Goal: Task Accomplishment & Management: Use online tool/utility

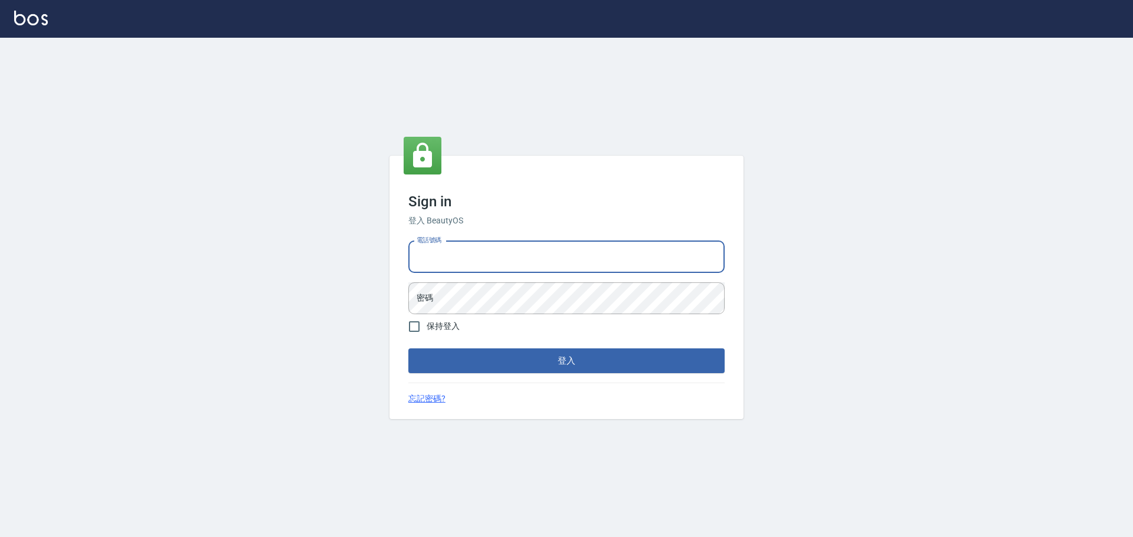
click at [542, 244] on input "電話號碼" at bounding box center [566, 257] width 316 height 32
type input "0989189977"
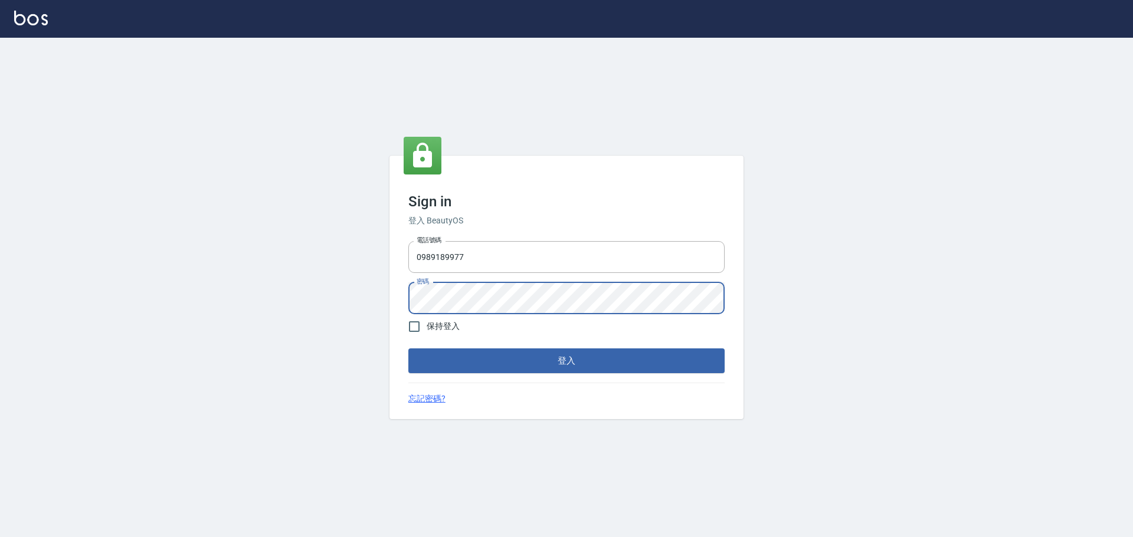
click at [408, 349] on button "登入" at bounding box center [566, 361] width 316 height 25
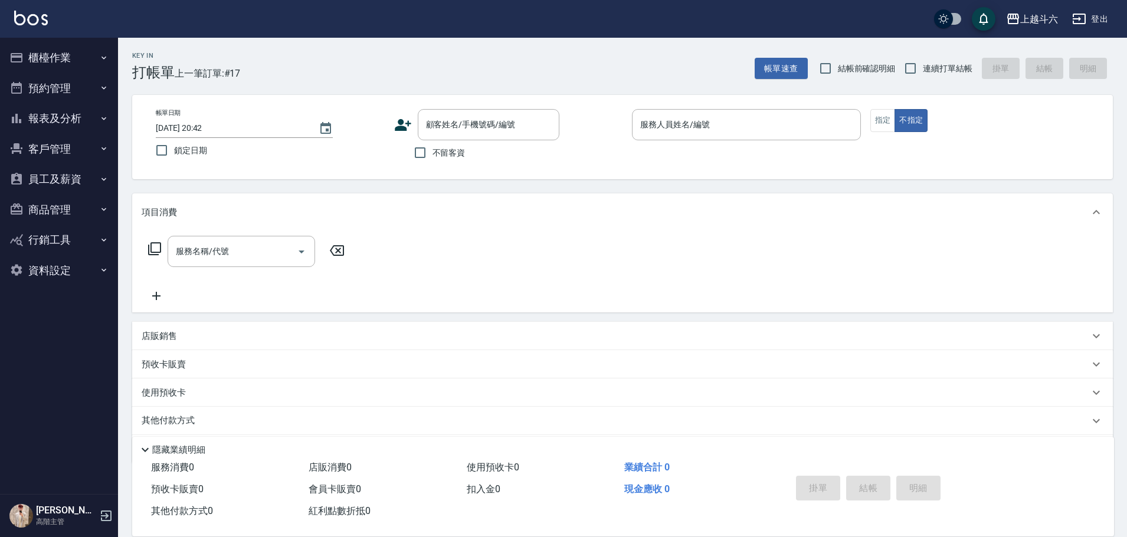
click at [462, 149] on span "不留客資" at bounding box center [448, 153] width 33 height 12
click at [432, 149] on input "不留客資" at bounding box center [420, 152] width 25 height 25
checkbox input "true"
click at [944, 80] on label "連續打單結帳" at bounding box center [935, 68] width 74 height 25
click at [923, 80] on input "連續打單結帳" at bounding box center [910, 68] width 25 height 25
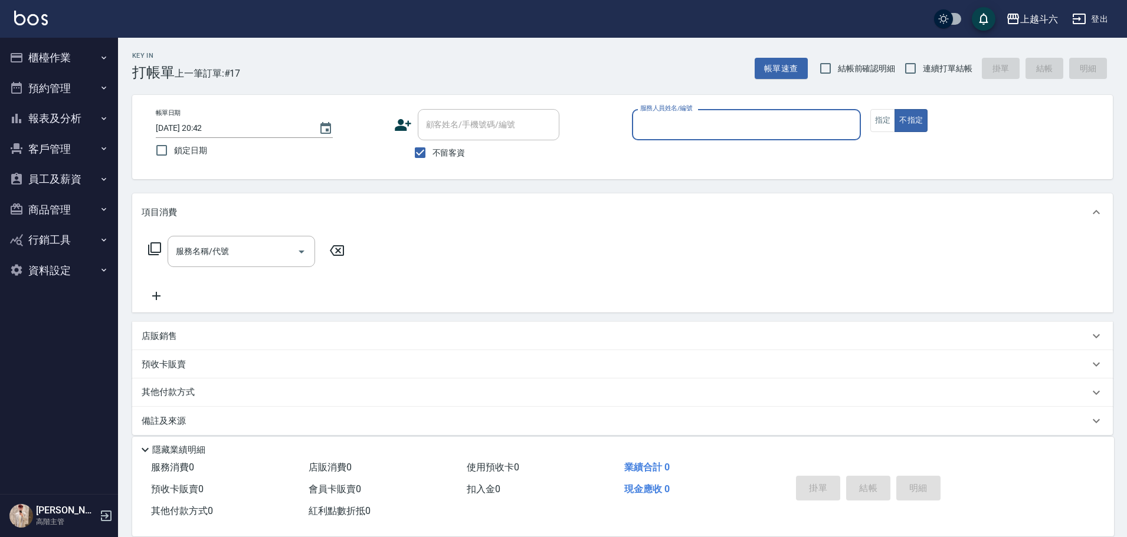
checkbox input "true"
click at [760, 128] on input "服務人員姓名/編號" at bounding box center [746, 124] width 218 height 21
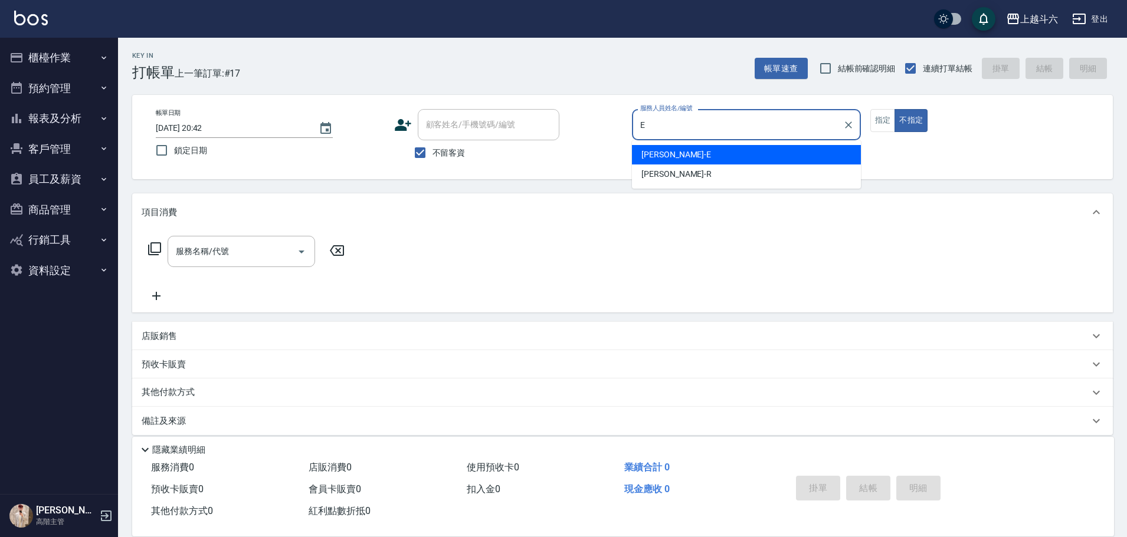
type input "[PERSON_NAME]"
type button "false"
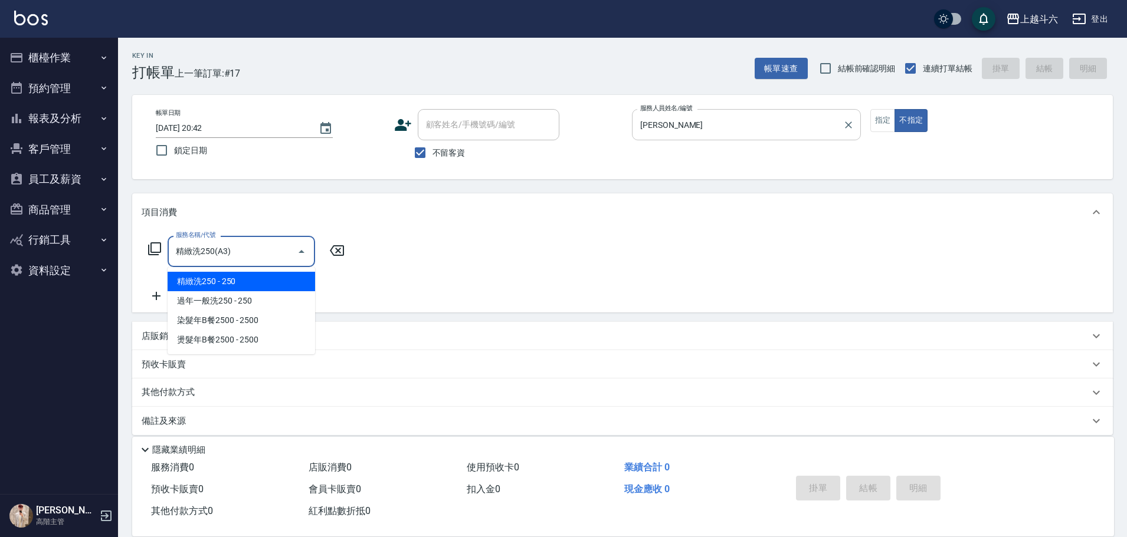
type input "精緻洗250(A3)"
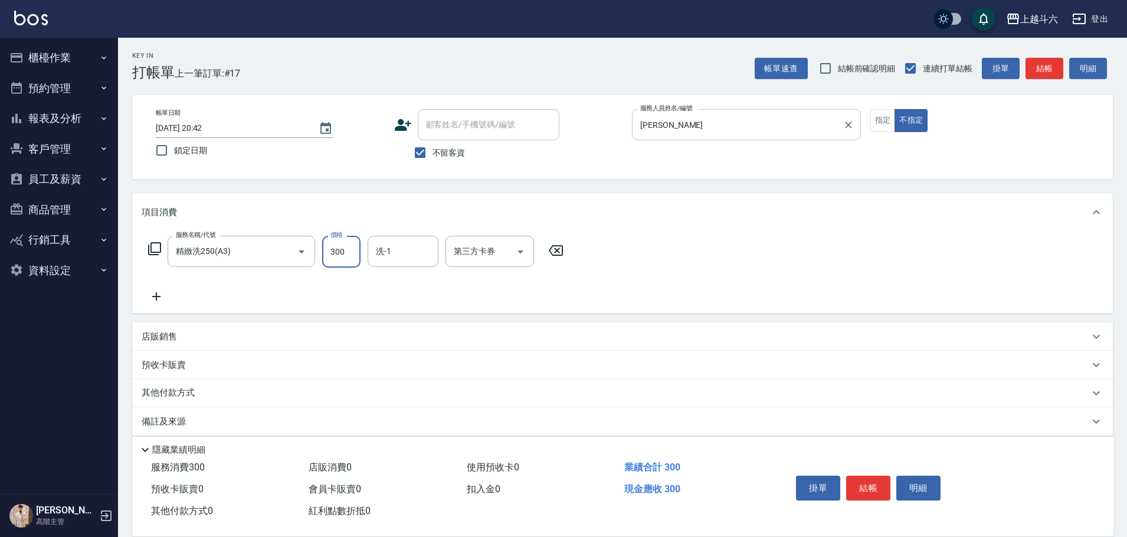
type input "300"
type input "萱芸-32"
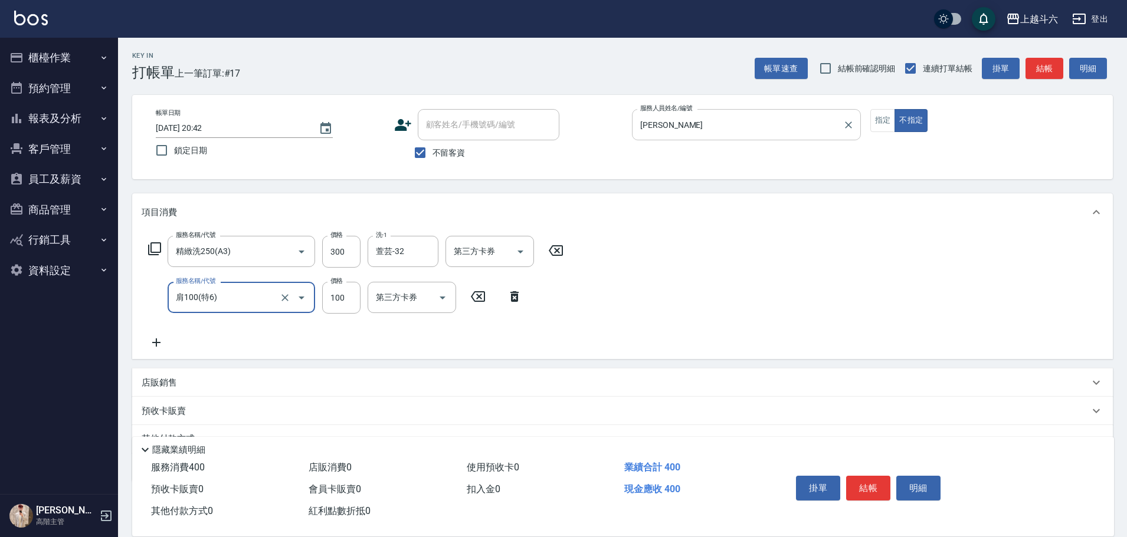
type input "肩100(特6)"
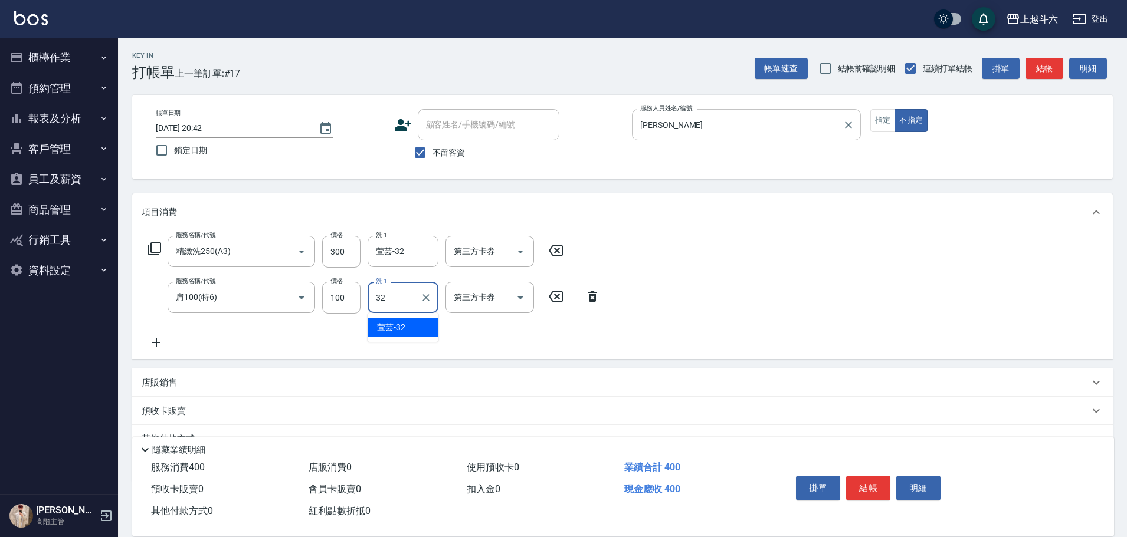
type input "萱芸-32"
click at [851, 482] on button "結帳" at bounding box center [868, 488] width 44 height 25
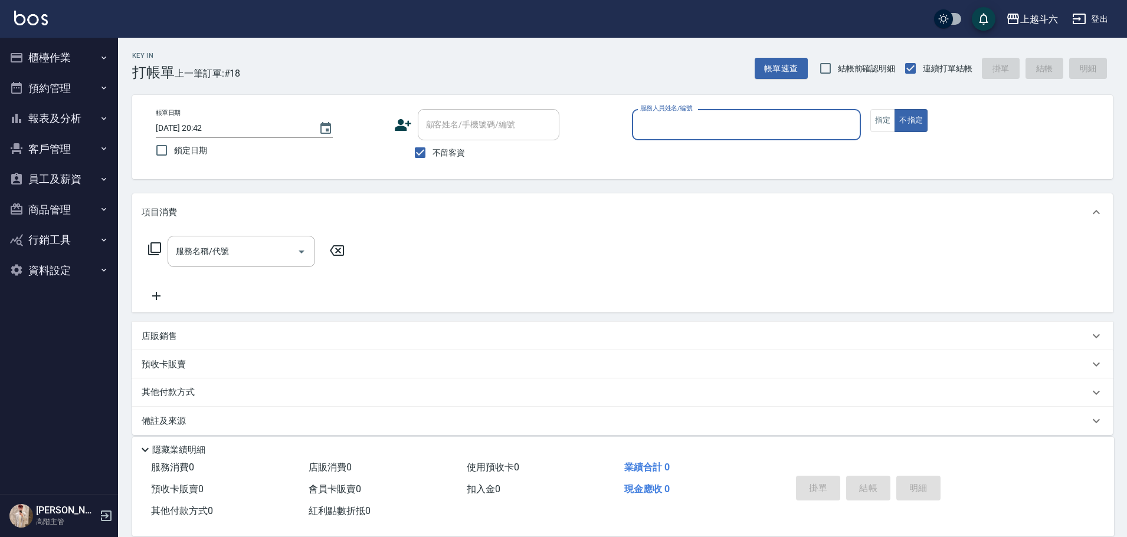
click at [90, 50] on button "櫃檯作業" at bounding box center [59, 57] width 109 height 31
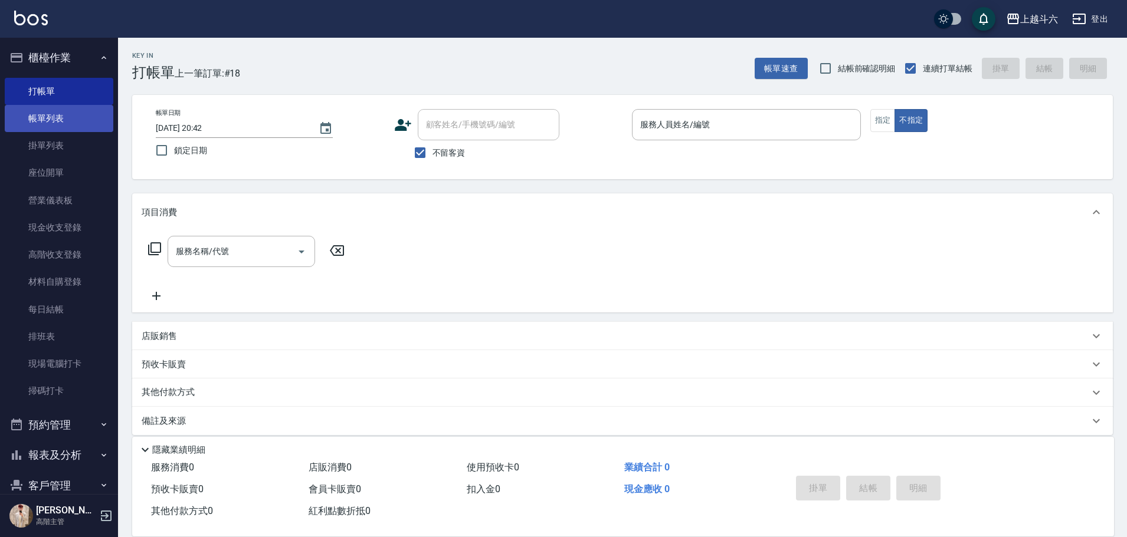
click at [89, 122] on link "帳單列表" at bounding box center [59, 118] width 109 height 27
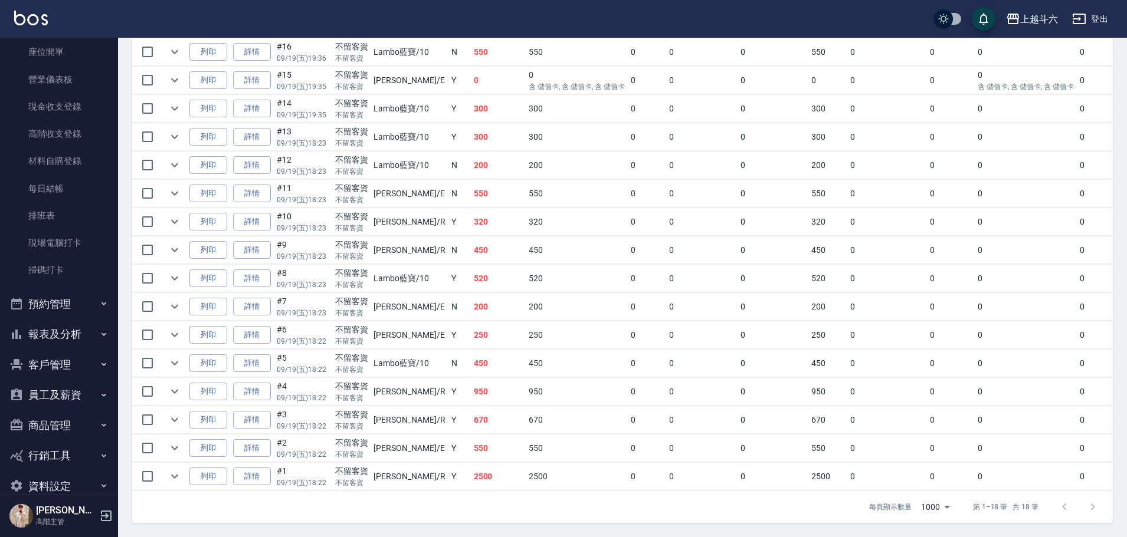
scroll to position [142, 0]
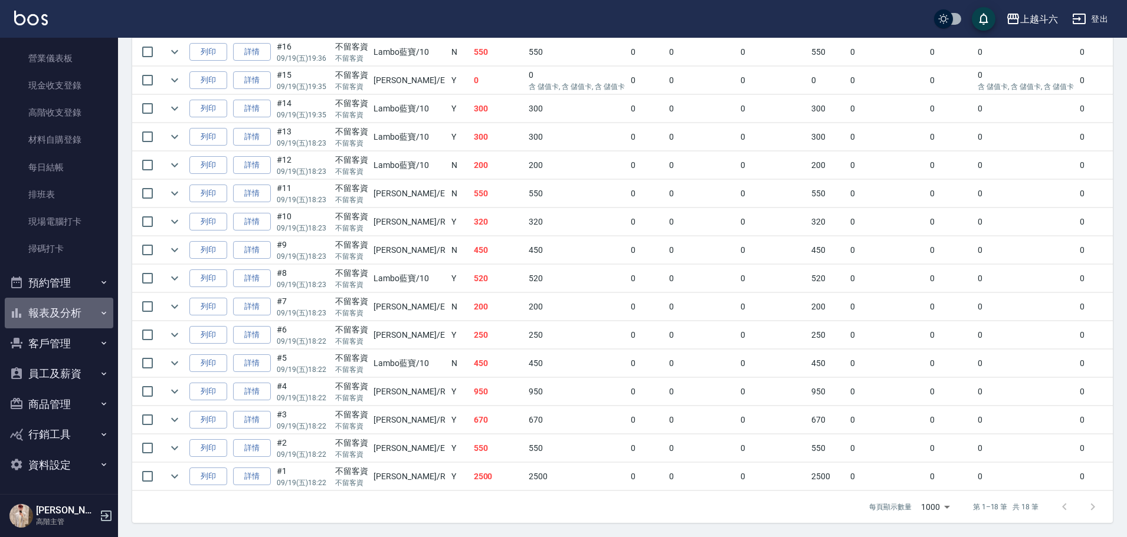
click at [80, 309] on button "報表及分析" at bounding box center [59, 313] width 109 height 31
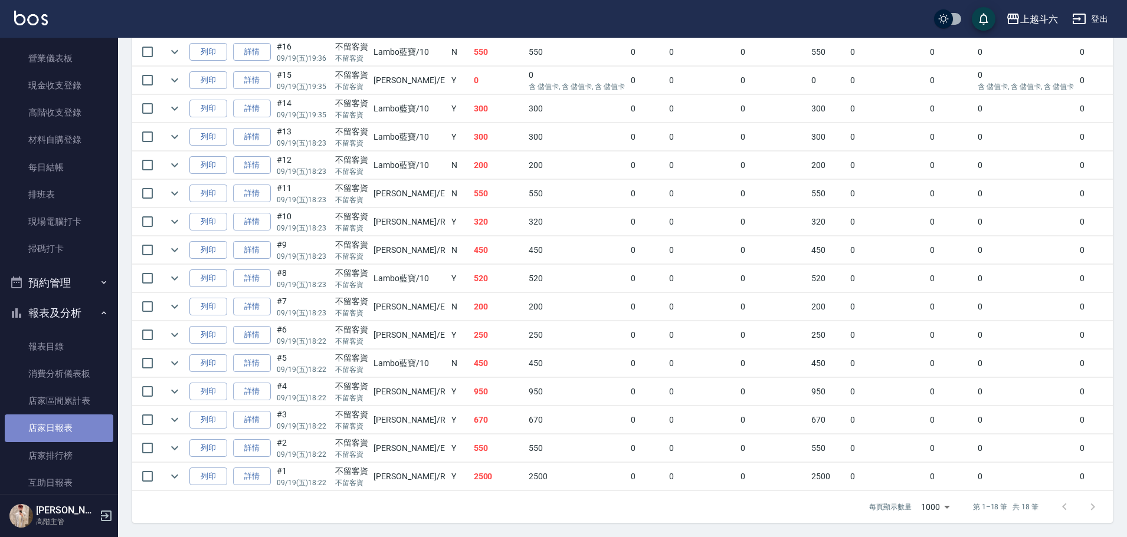
click at [77, 429] on link "店家日報表" at bounding box center [59, 428] width 109 height 27
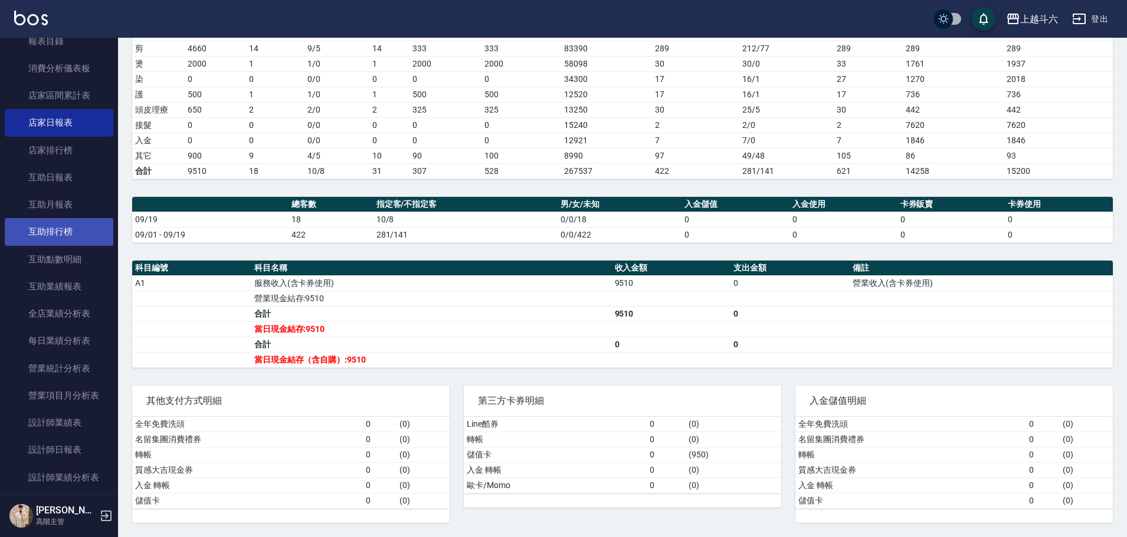
scroll to position [496, 0]
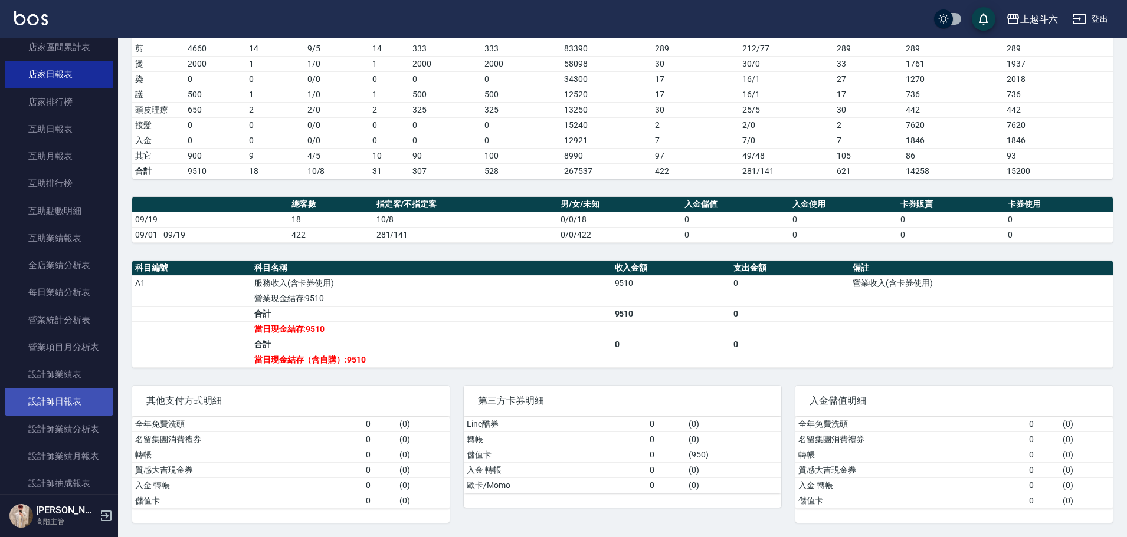
click at [84, 401] on link "設計師日報表" at bounding box center [59, 401] width 109 height 27
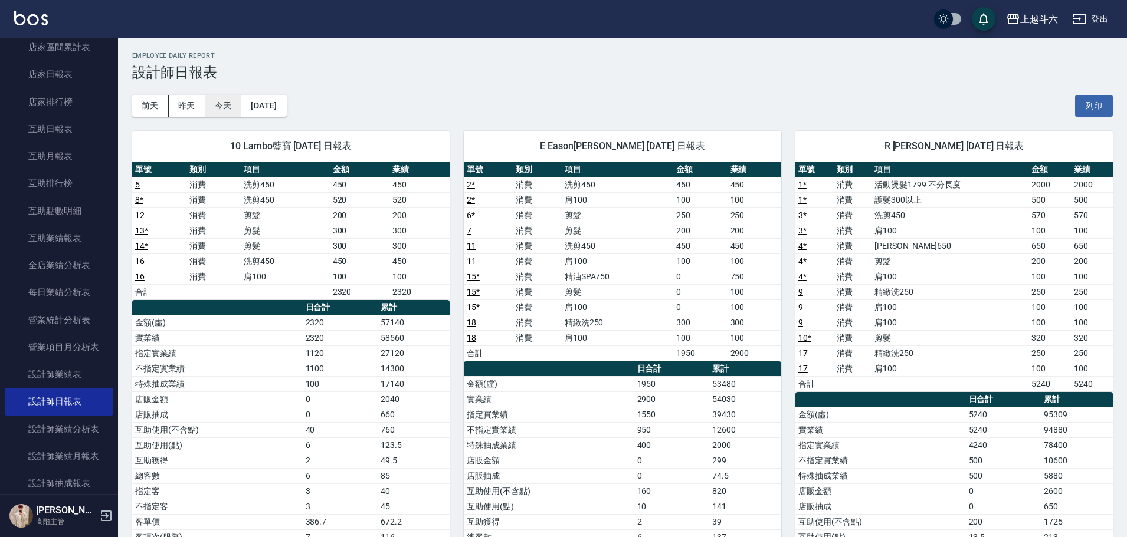
click at [232, 113] on button "今天" at bounding box center [223, 106] width 37 height 22
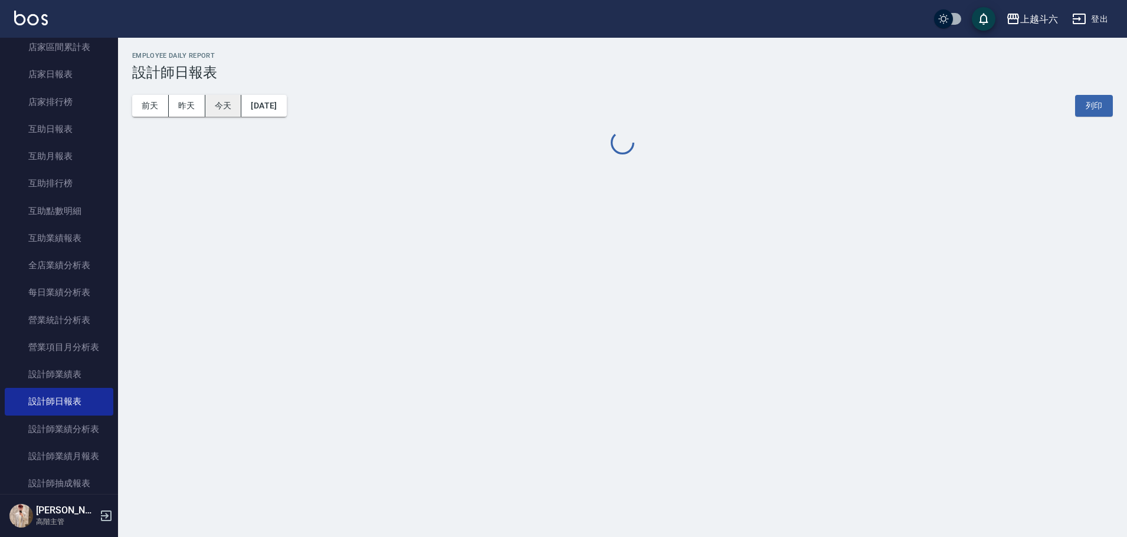
click at [232, 113] on button "今天" at bounding box center [223, 106] width 37 height 22
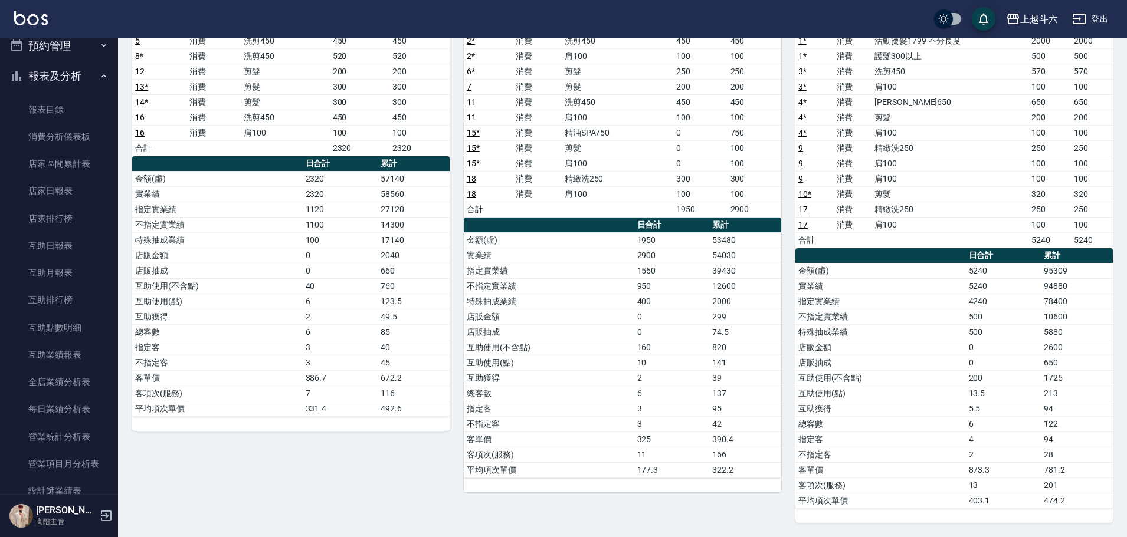
scroll to position [378, 0]
click at [73, 189] on link "店家日報表" at bounding box center [59, 192] width 109 height 27
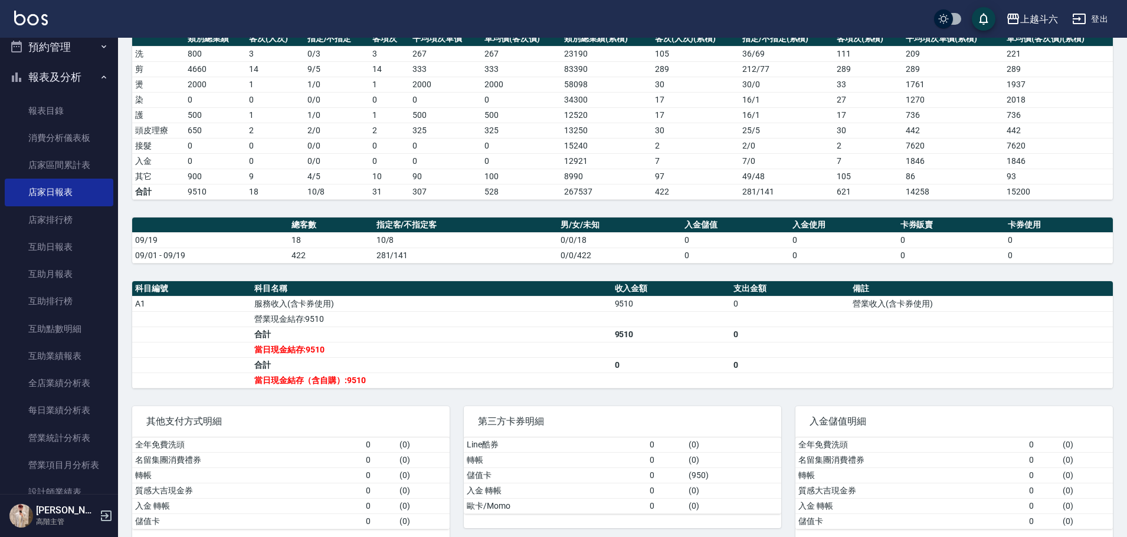
scroll to position [196, 0]
